Goal: Task Accomplishment & Management: Use online tool/utility

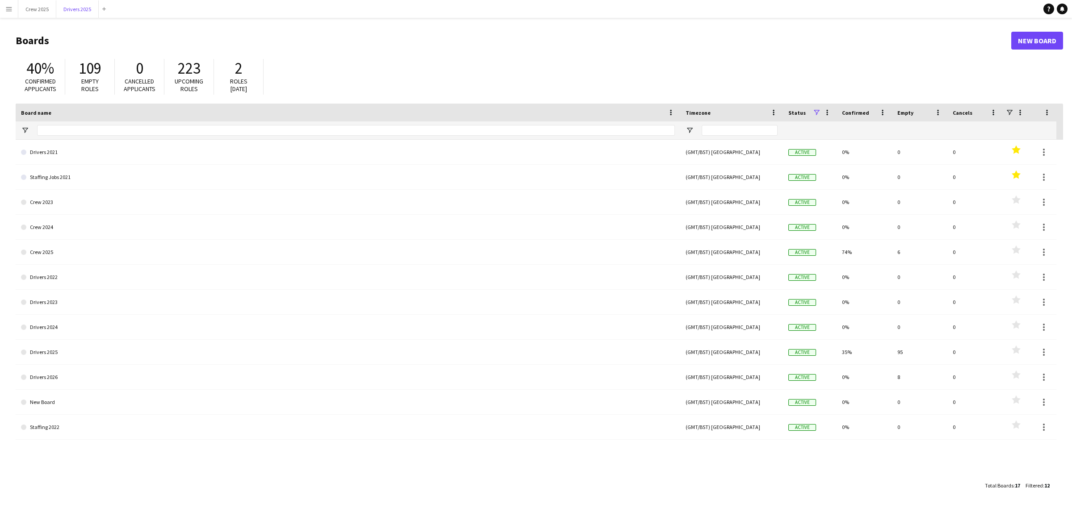
drag, startPoint x: 83, startPoint y: 9, endPoint x: 117, endPoint y: 17, distance: 34.8
click at [83, 9] on button "Drivers 2025 Close" at bounding box center [77, 8] width 42 height 17
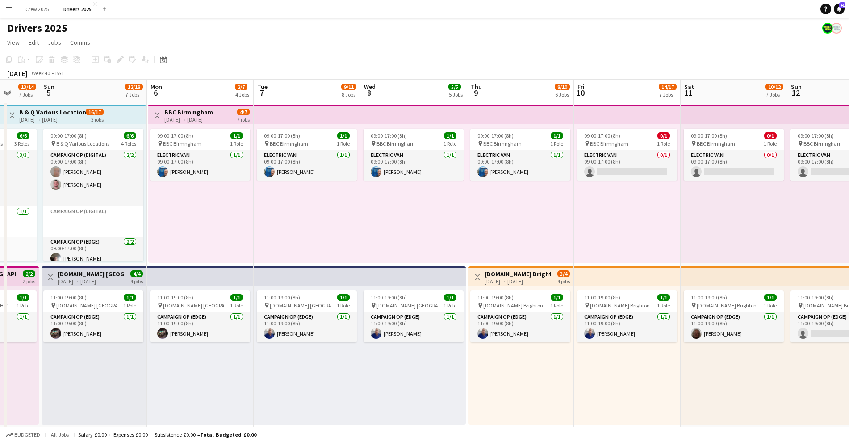
scroll to position [0, 314]
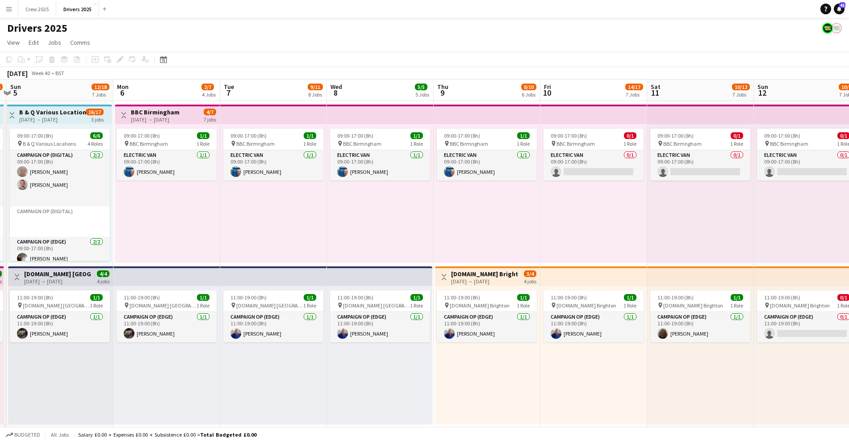
drag, startPoint x: 711, startPoint y: 236, endPoint x: 184, endPoint y: 248, distance: 527.1
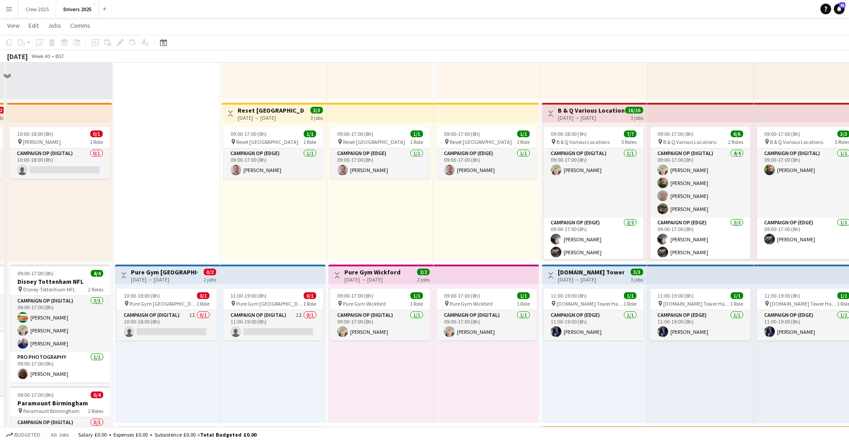
scroll to position [502, 0]
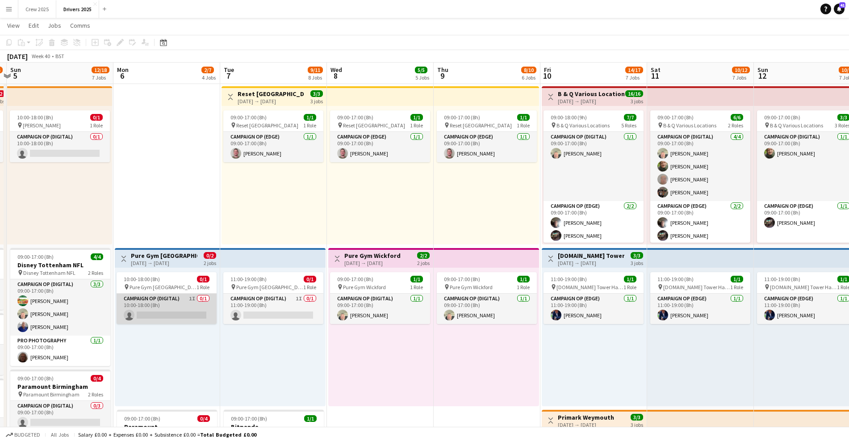
click at [165, 302] on app-card-role "Campaign Op (Digital) 1I 0/1 10:00-18:00 (8h) single-neutral-actions" at bounding box center [167, 308] width 100 height 30
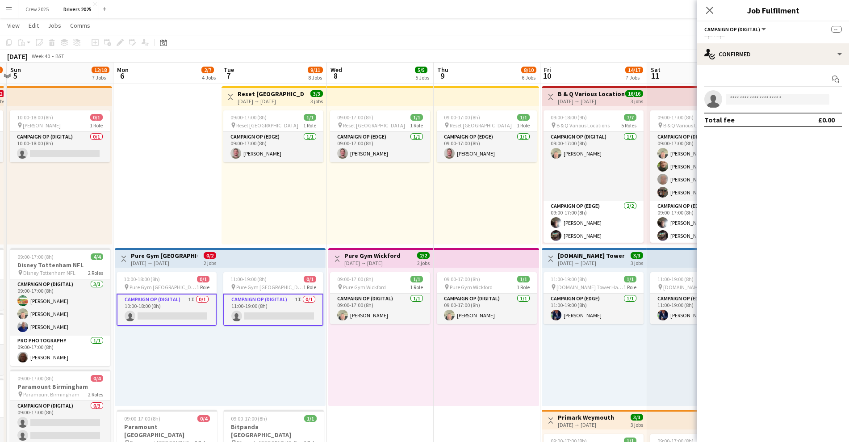
click at [170, 309] on app-card-role "Campaign Op (Digital) 1I 0/1 10:00-18:00 (8h) single-neutral-actions" at bounding box center [167, 309] width 100 height 32
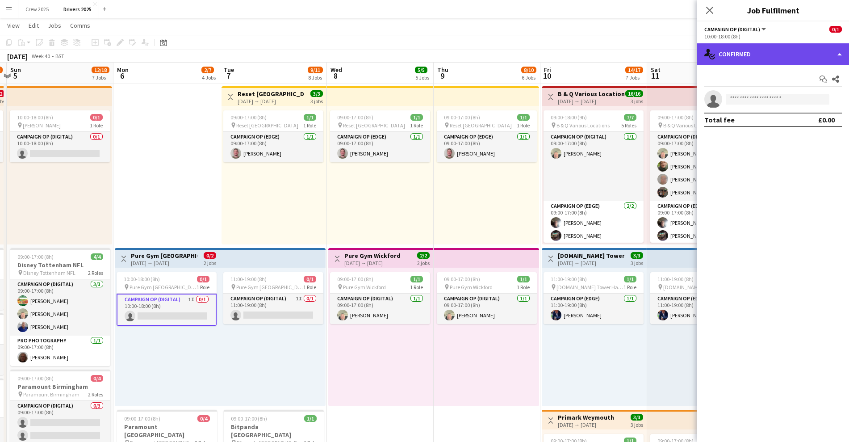
click at [732, 59] on div "single-neutral-actions-check-2 Confirmed" at bounding box center [773, 53] width 152 height 21
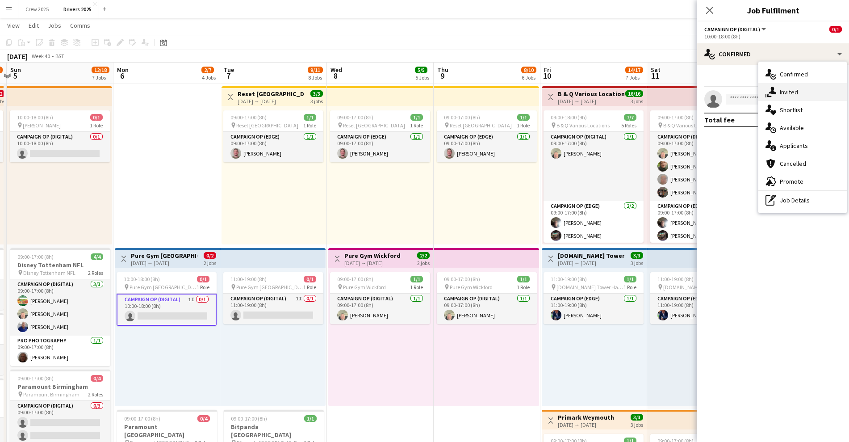
click at [782, 93] on span "Invited" at bounding box center [789, 92] width 18 height 8
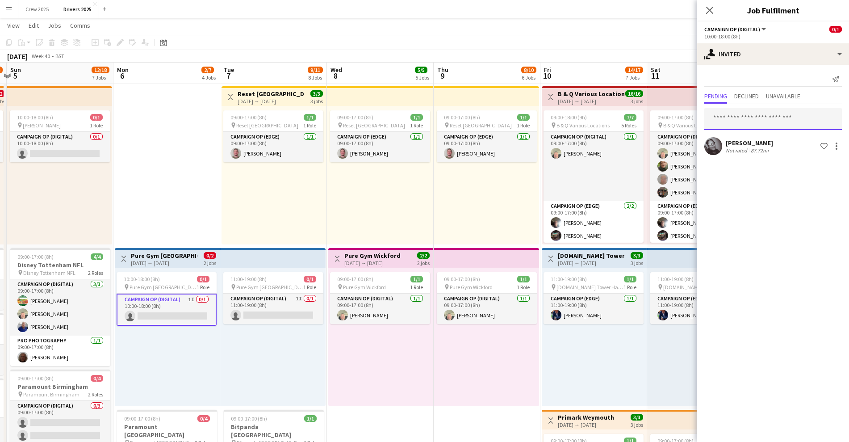
click at [731, 117] on input "text" at bounding box center [773, 119] width 138 height 22
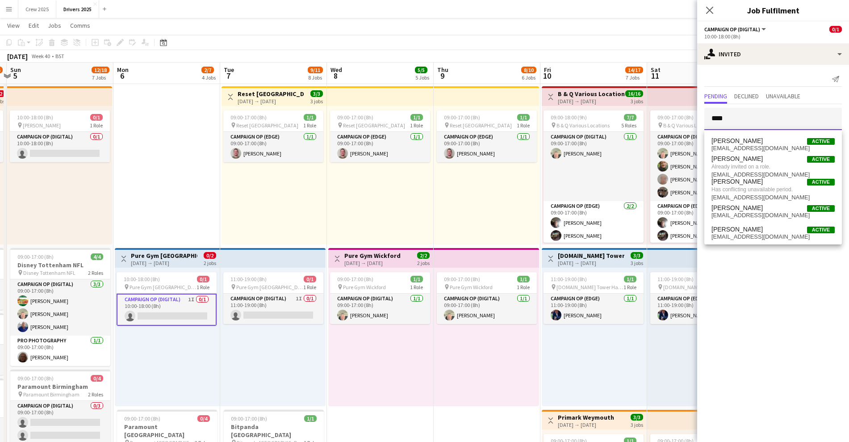
type input "****"
click at [209, 217] on app-date-cell "Toggle View BBC Birmingham [DATE] → [DATE] 4/7 7 jobs 09:00-17:00 (8h) 1/1 pin …" at bounding box center [166, 314] width 107 height 1433
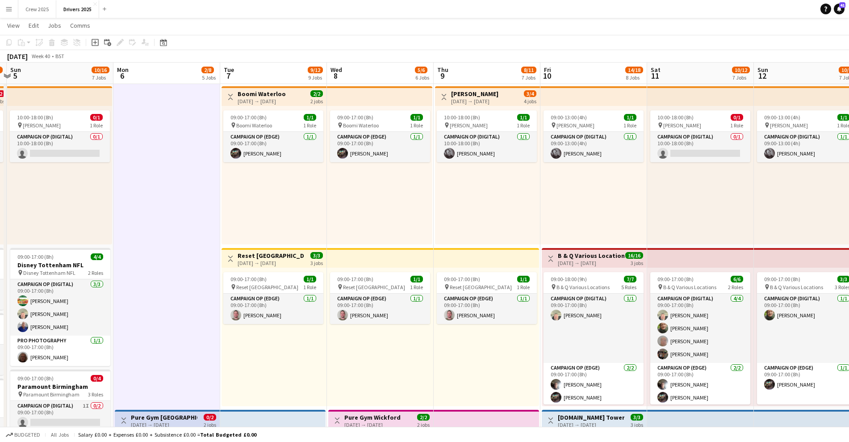
click at [6, 9] on app-icon "Menu" at bounding box center [8, 8] width 7 height 7
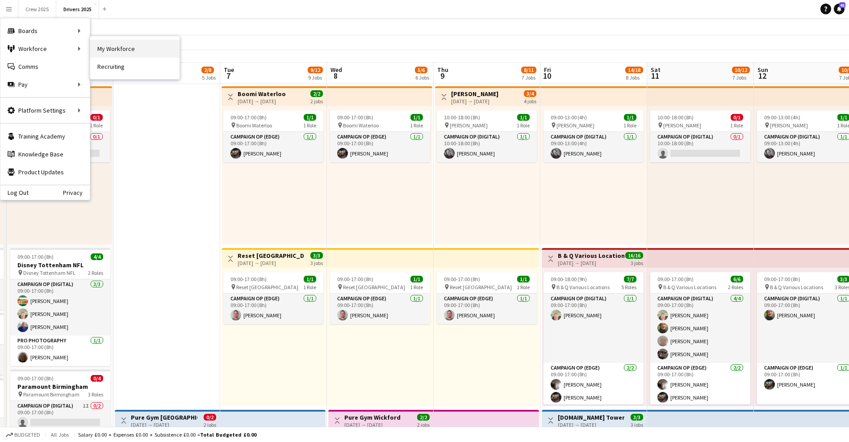
click at [120, 46] on link "My Workforce" at bounding box center [134, 49] width 89 height 18
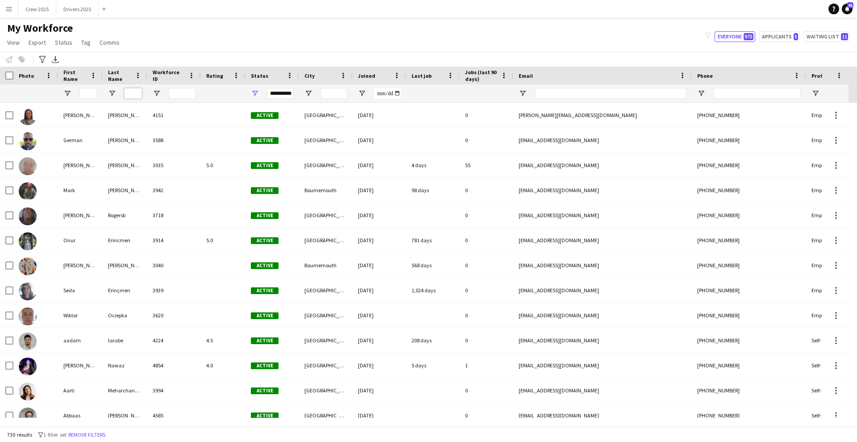
click at [134, 91] on input "Last Name Filter Input" at bounding box center [133, 93] width 18 height 11
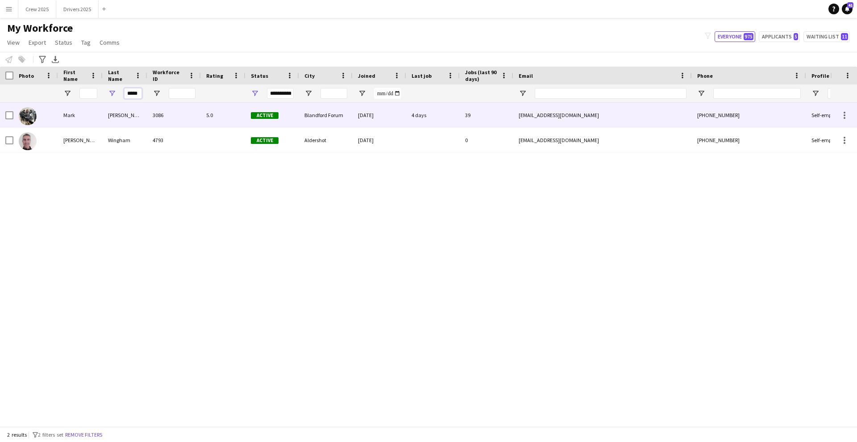
type input "*****"
click at [135, 113] on div "[PERSON_NAME]" at bounding box center [125, 115] width 45 height 25
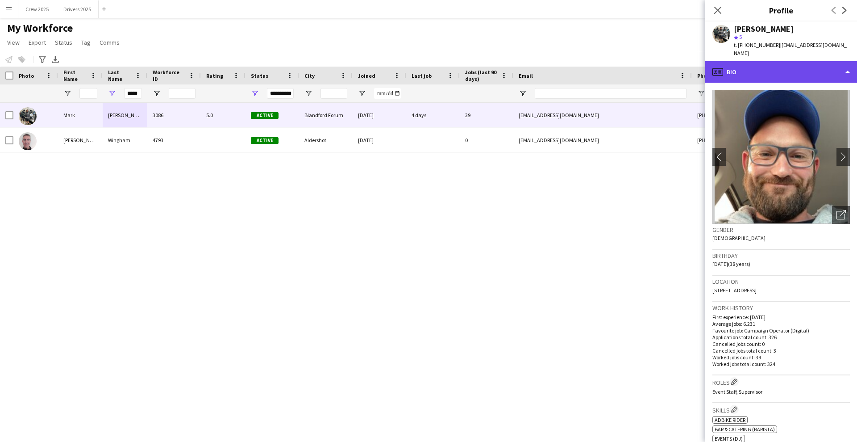
click at [790, 67] on div "profile Bio" at bounding box center [782, 71] width 152 height 21
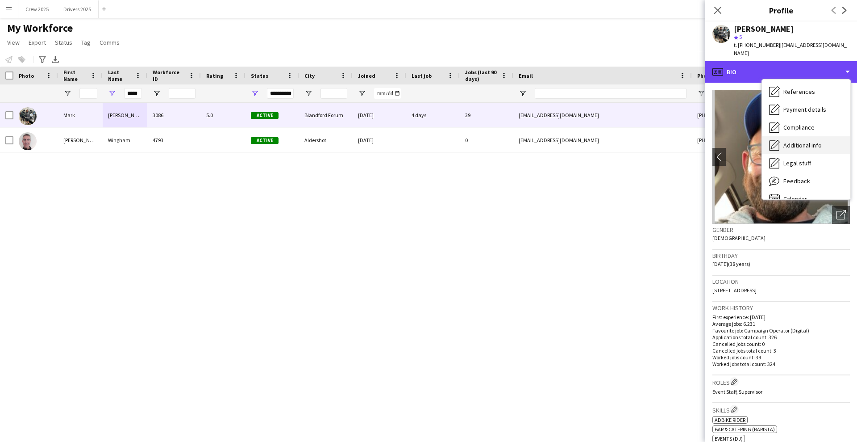
scroll to position [102, 0]
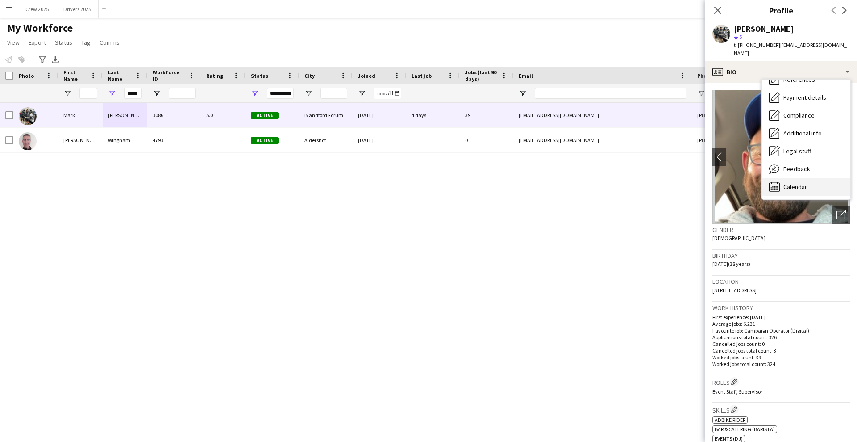
click at [807, 179] on div "Calendar Calendar" at bounding box center [806, 187] width 88 height 18
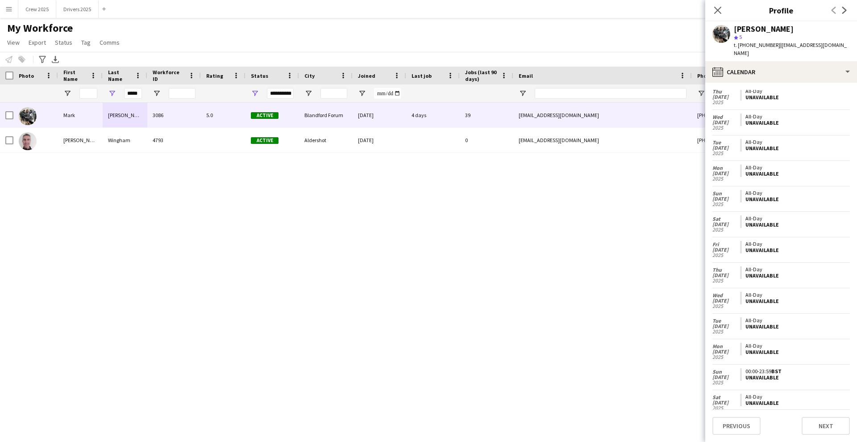
scroll to position [826, 0]
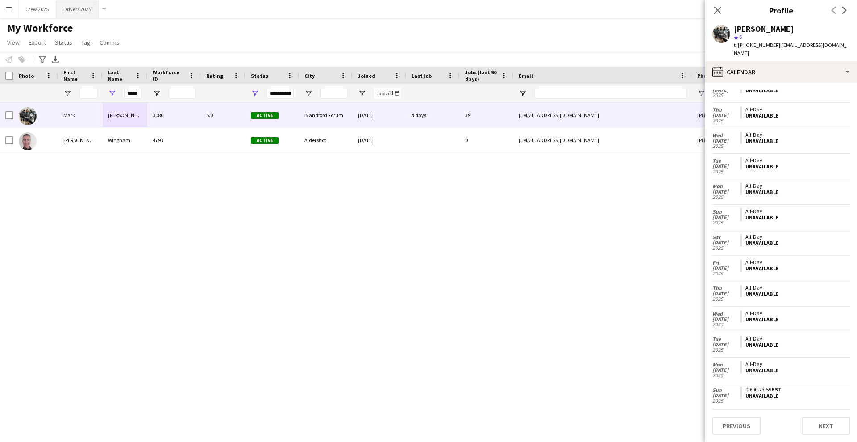
click at [72, 8] on button "Drivers 2025 Close" at bounding box center [77, 8] width 42 height 17
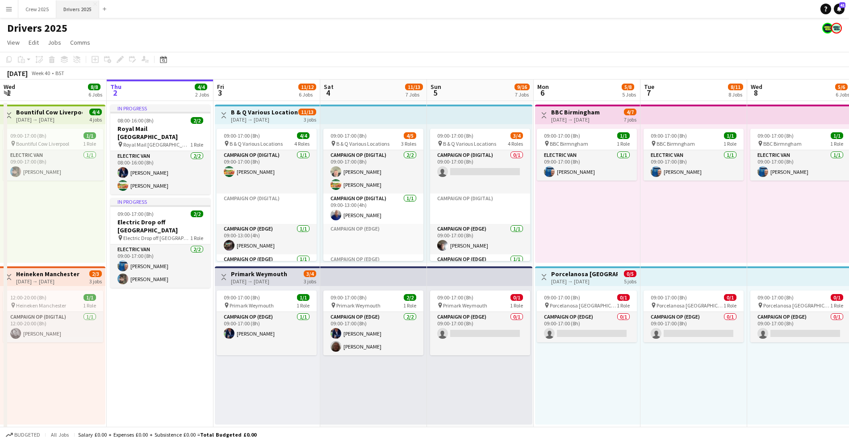
click at [71, 3] on button "Drivers 2025 Close" at bounding box center [77, 8] width 43 height 17
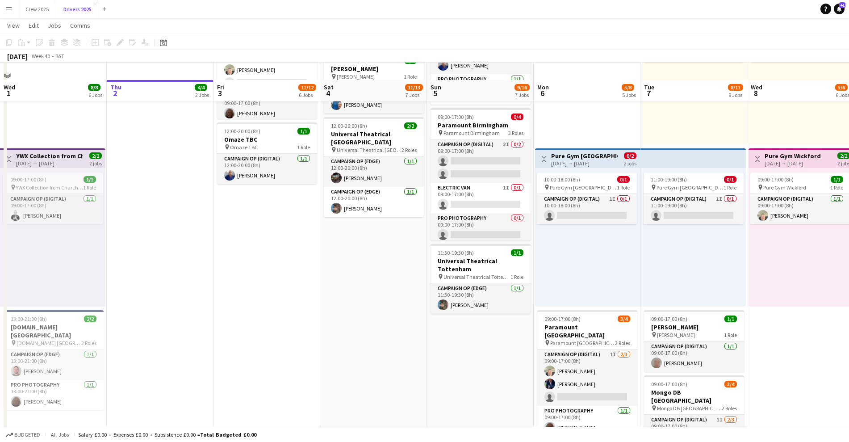
scroll to position [782, 0]
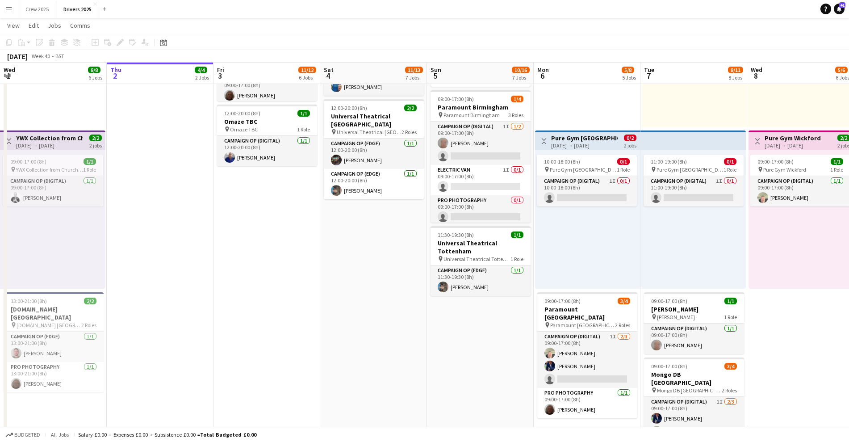
click at [387, 336] on app-date-cell "09:00-17:00 (8h) 4/5 pin B & Q Various Locations 3 Roles Campaign Op (Digital) …" at bounding box center [373, 34] width 107 height 1433
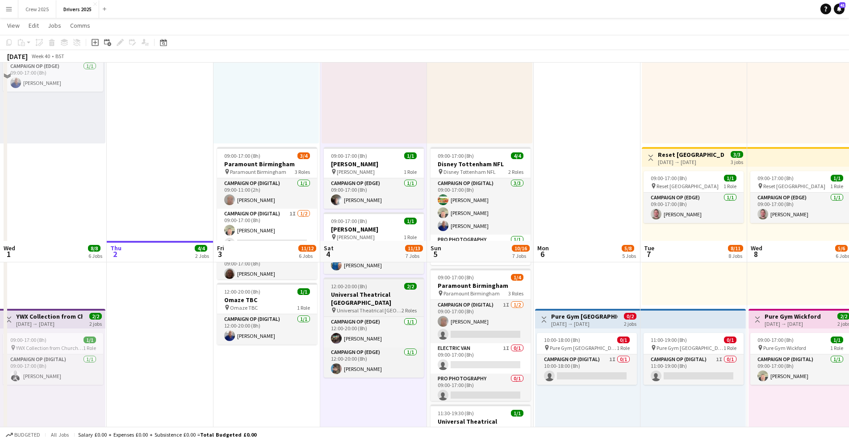
scroll to position [502, 0]
